Goal: Find specific page/section: Find specific page/section

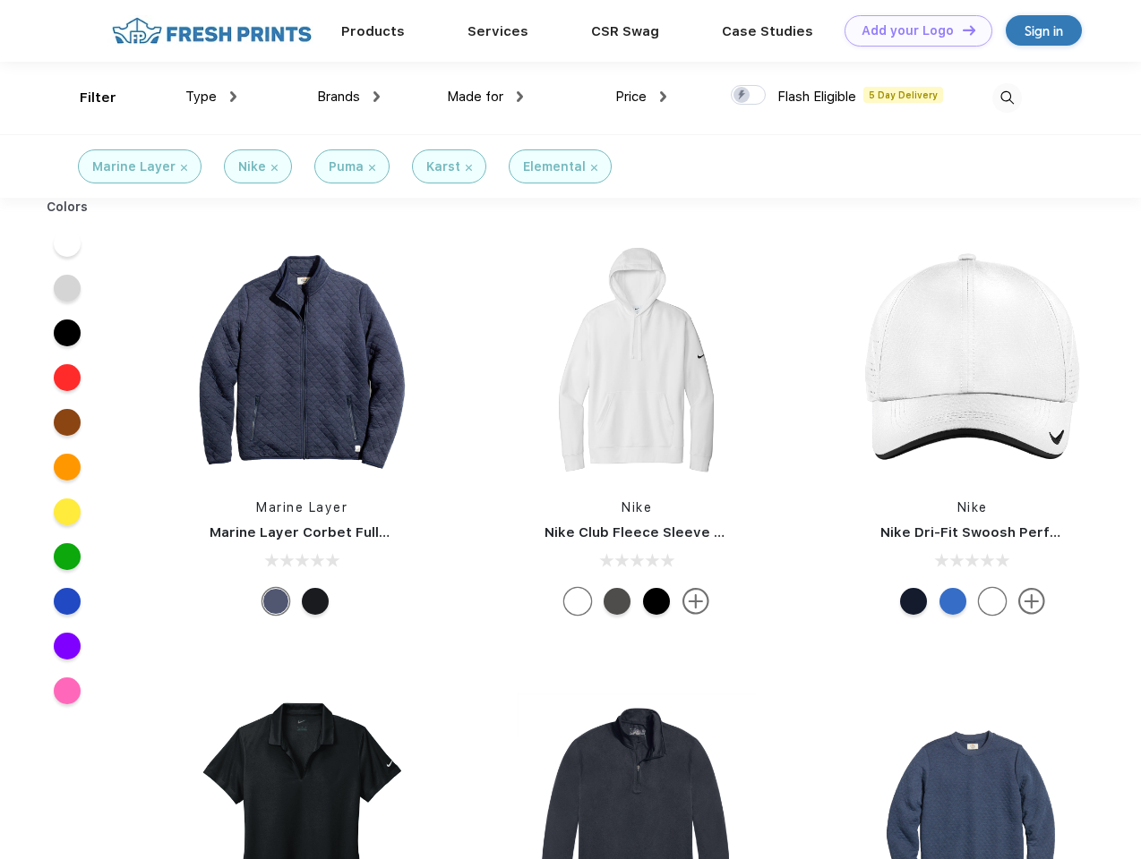
scroll to position [1, 0]
click at [911, 30] on link "Add your Logo Design Tool" at bounding box center [918, 30] width 148 height 31
click at [0, 0] on div "Design Tool" at bounding box center [0, 0] width 0 height 0
click at [961, 30] on link "Add your Logo Design Tool" at bounding box center [918, 30] width 148 height 31
click at [86, 98] on div "Filter" at bounding box center [98, 98] width 37 height 21
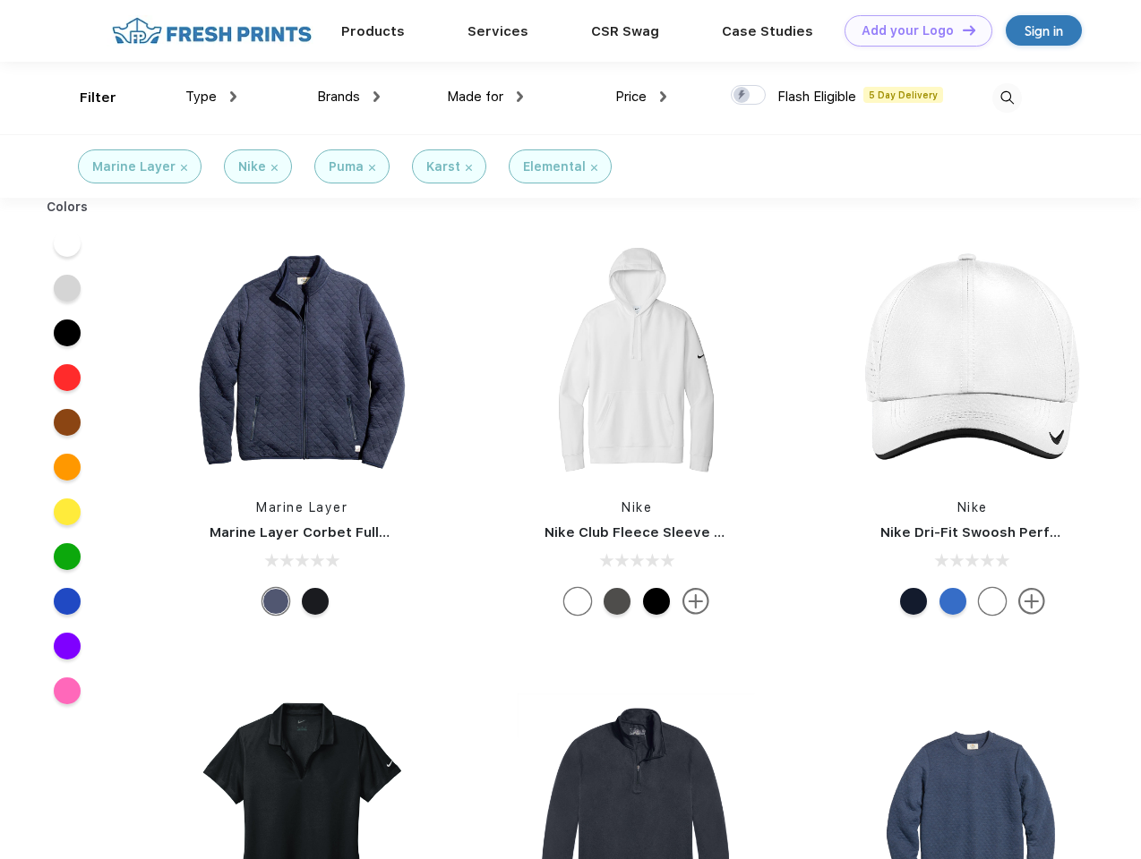
click at [211, 97] on span "Type" at bounding box center [200, 97] width 31 height 16
click at [348, 97] on span "Brands" at bounding box center [338, 97] width 43 height 16
click at [485, 97] on span "Made for" at bounding box center [475, 97] width 56 height 16
click at [641, 97] on span "Price" at bounding box center [630, 97] width 31 height 16
click at [748, 96] on div at bounding box center [748, 95] width 35 height 20
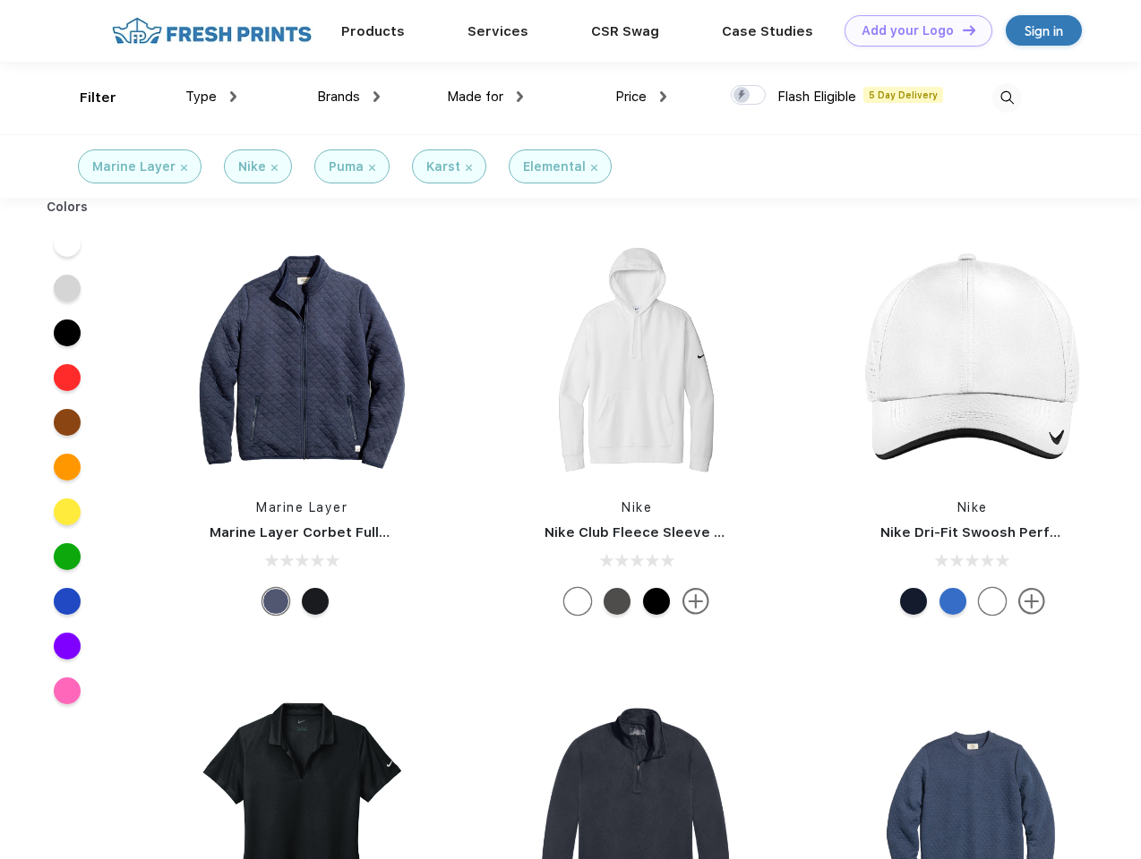
click at [742, 96] on input "checkbox" at bounding box center [737, 90] width 12 height 12
click at [1006, 98] on img at bounding box center [1007, 98] width 30 height 30
